Goal: Transaction & Acquisition: Book appointment/travel/reservation

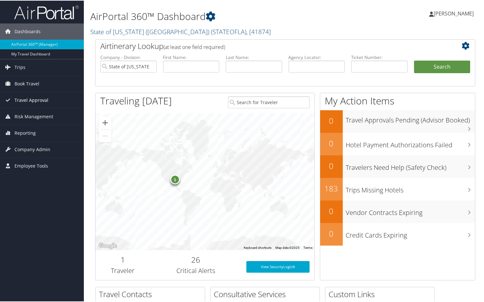
click at [39, 97] on span "Travel Approval" at bounding box center [32, 100] width 34 height 16
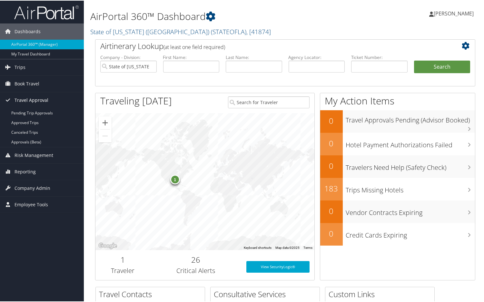
click at [33, 98] on span "Travel Approval" at bounding box center [32, 100] width 34 height 16
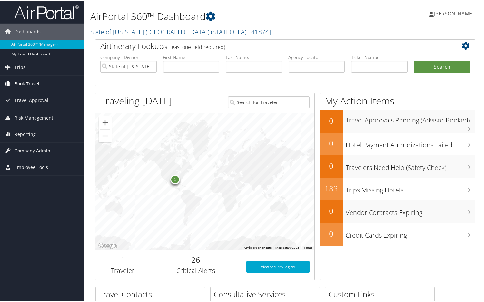
click at [33, 85] on span "Book Travel" at bounding box center [27, 83] width 25 height 16
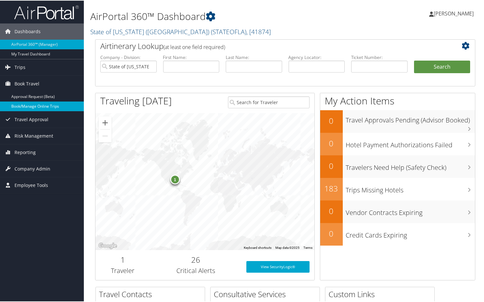
click at [31, 107] on link "Book/Manage Online Trips" at bounding box center [42, 106] width 84 height 10
